Goal: Transaction & Acquisition: Obtain resource

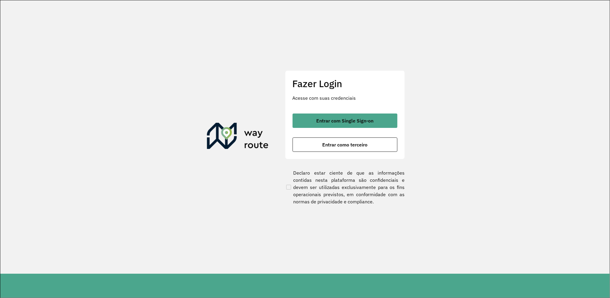
click at [338, 123] on span "Entrar com Single Sign-on" at bounding box center [344, 120] width 57 height 5
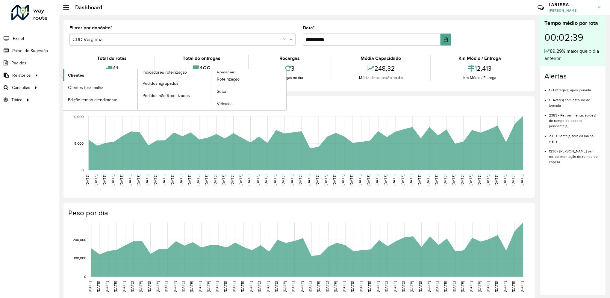
click at [76, 74] on span "Clientes" at bounding box center [76, 75] width 16 height 6
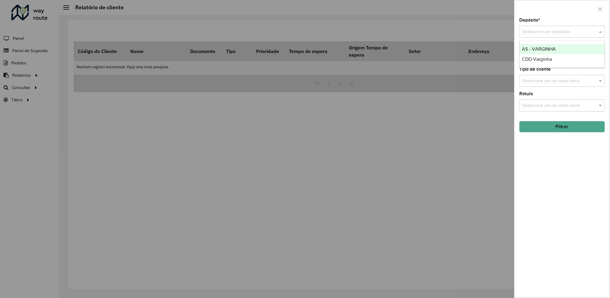
click at [551, 31] on input "text" at bounding box center [556, 31] width 68 height 7
click at [534, 57] on span "CDD Varginha" at bounding box center [537, 59] width 30 height 5
click at [542, 124] on button "Filtrar" at bounding box center [562, 126] width 86 height 11
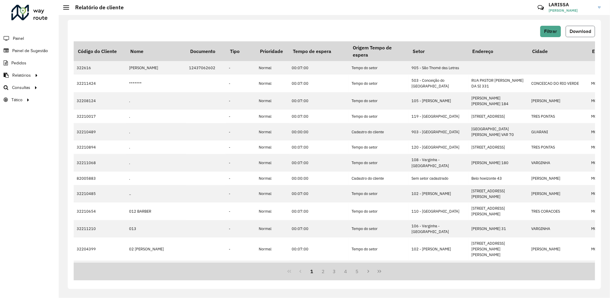
click at [586, 31] on span "Download" at bounding box center [581, 31] width 22 height 5
